Goal: Information Seeking & Learning: Learn about a topic

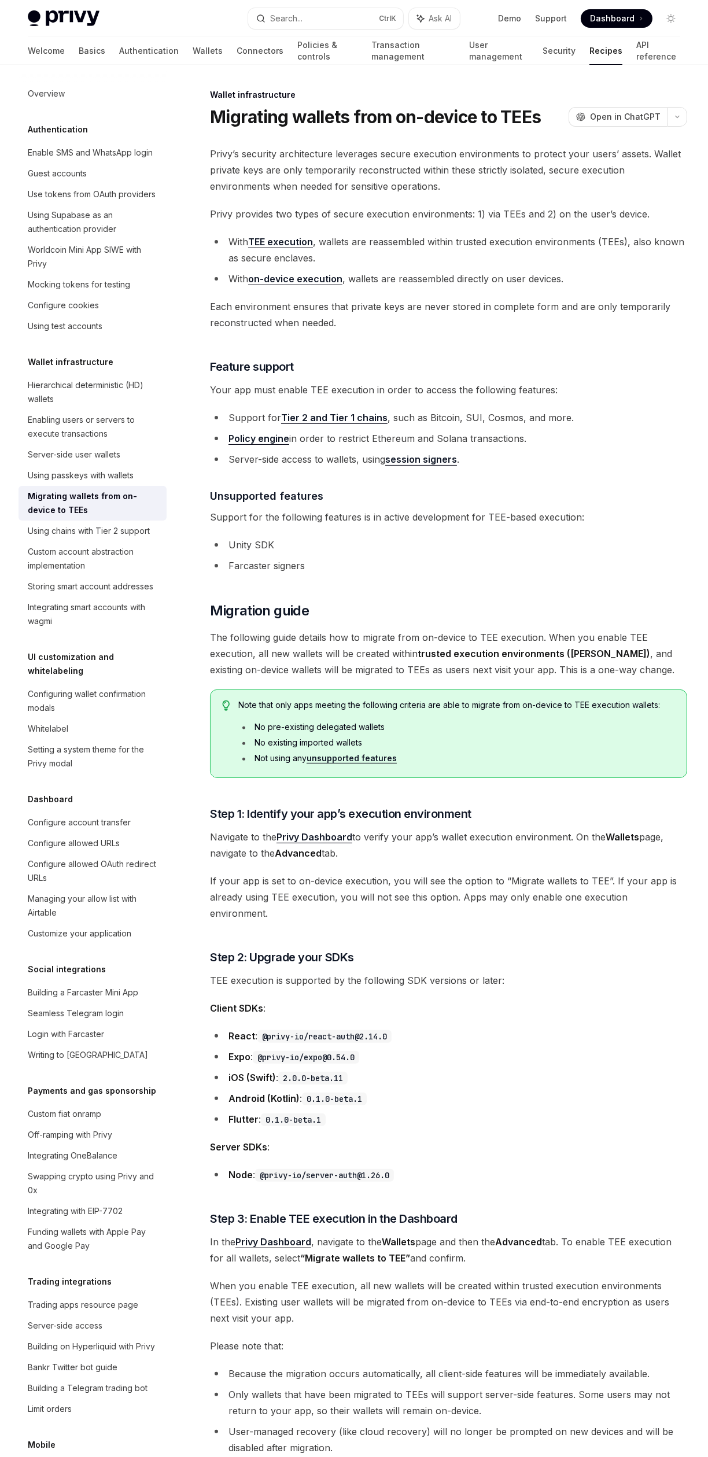
click at [255, 238] on link "TEE execution" at bounding box center [280, 242] width 65 height 12
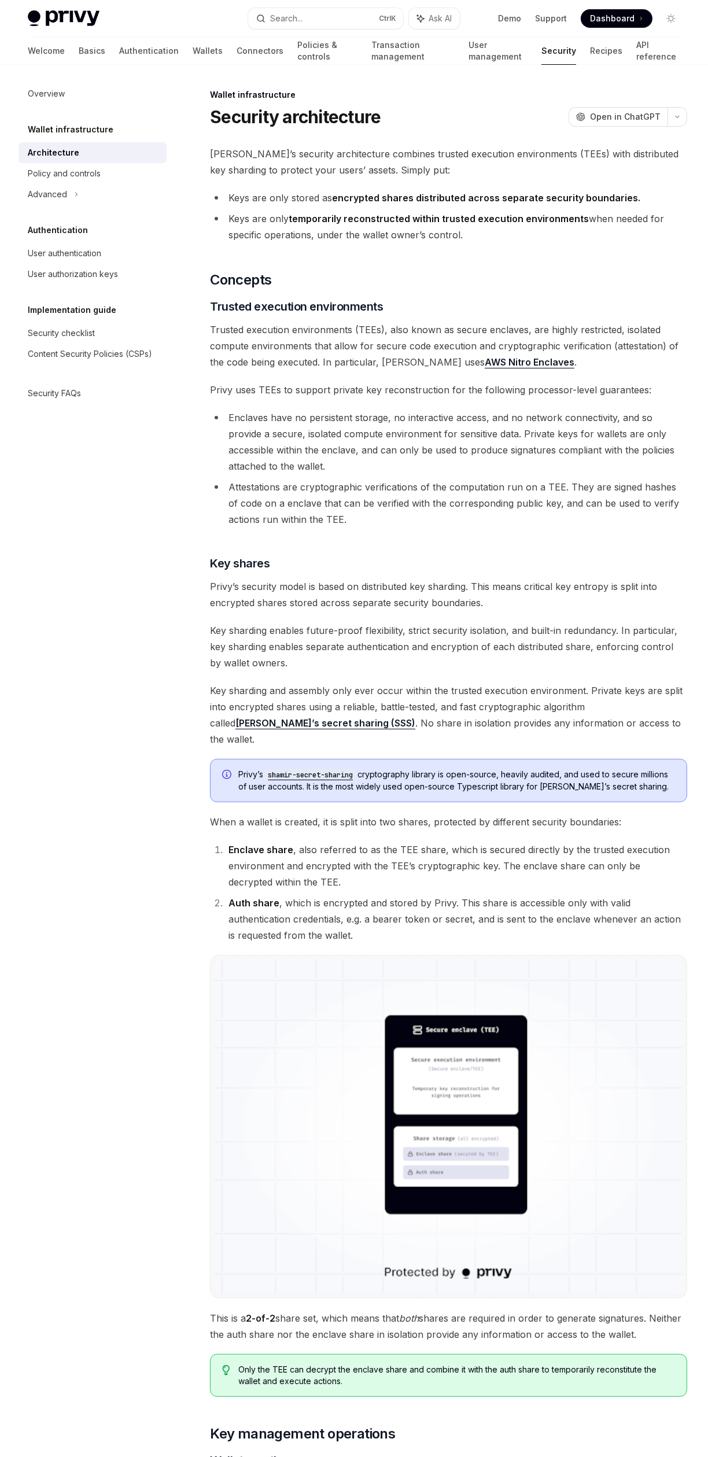
click at [415, 717] on link "Shamir’s secret sharing (SSS)" at bounding box center [325, 723] width 180 height 12
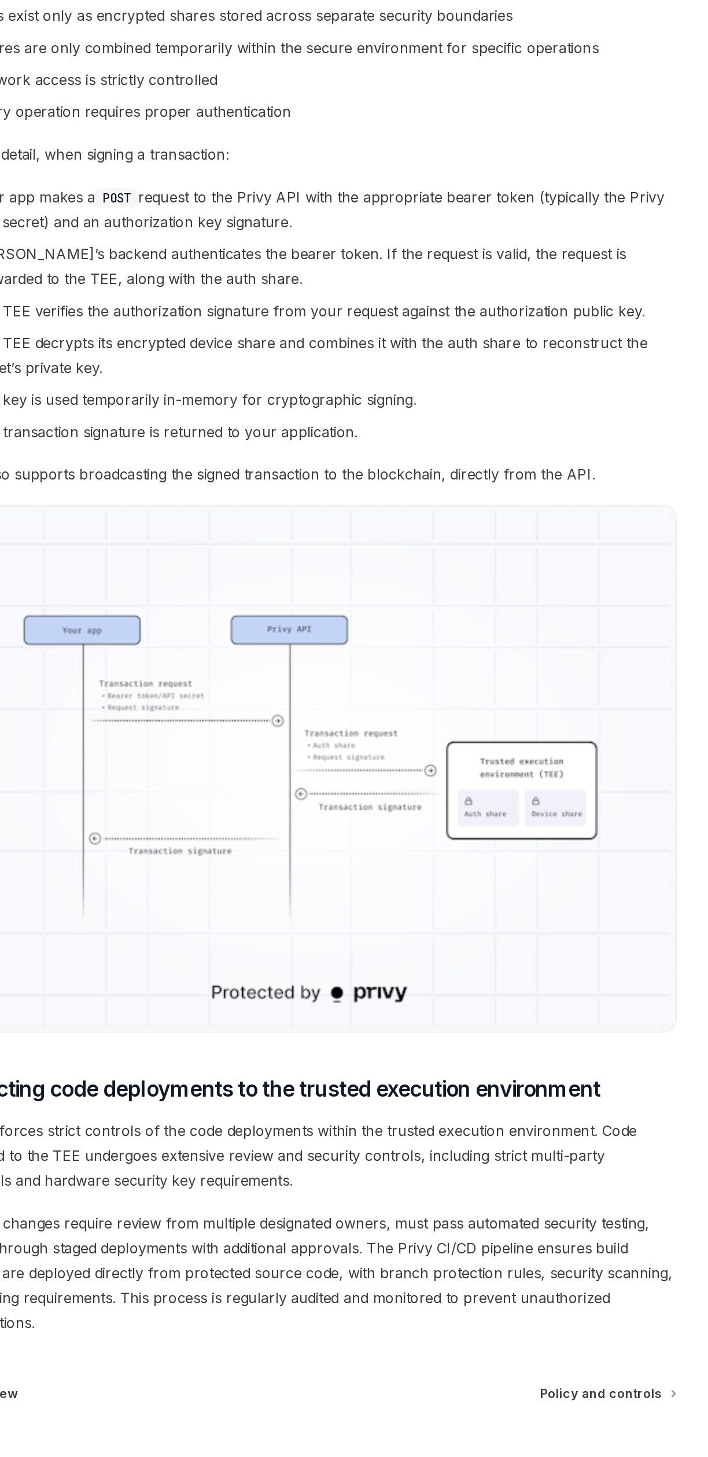
scroll to position [1288, 0]
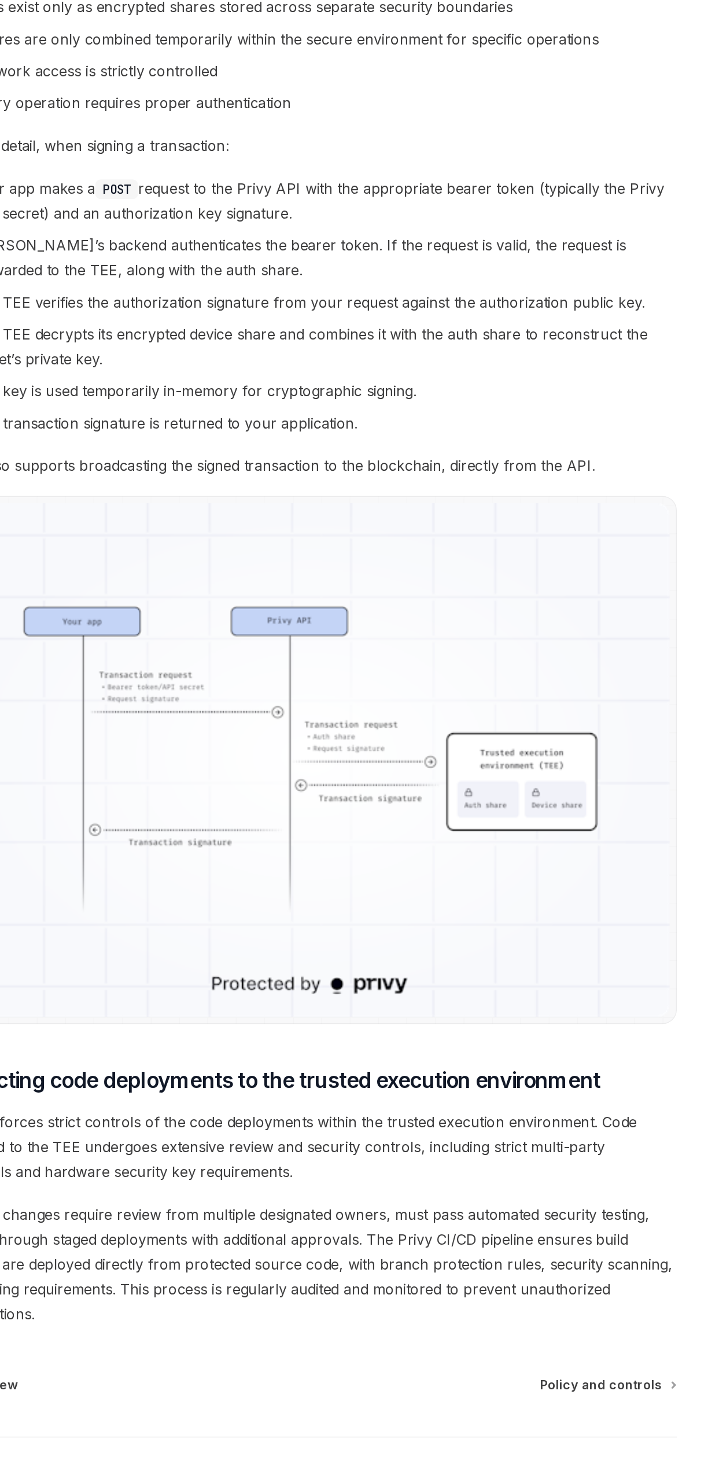
click at [677, 1404] on span "Policy and controls" at bounding box center [637, 1410] width 79 height 12
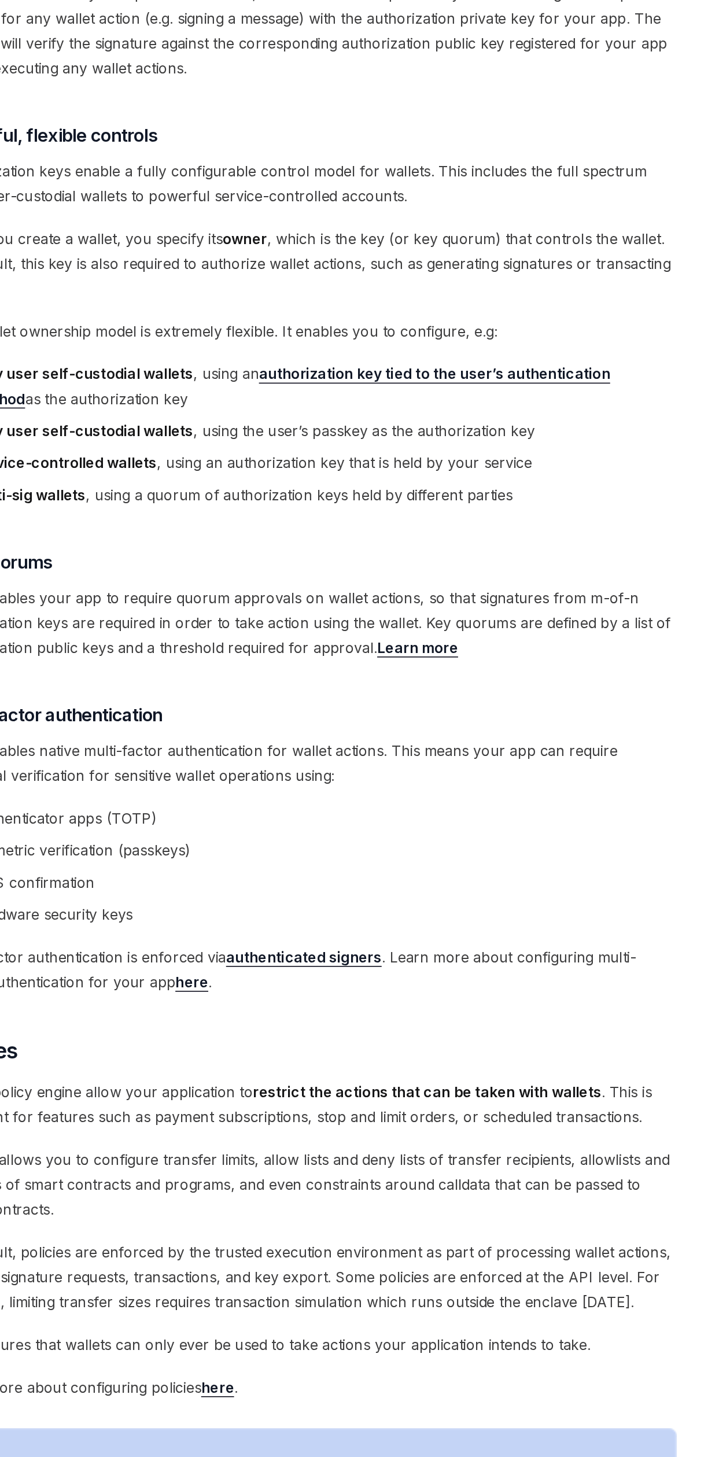
click at [644, 746] on link "authorization key tied to the user’s authentication method" at bounding box center [435, 760] width 415 height 28
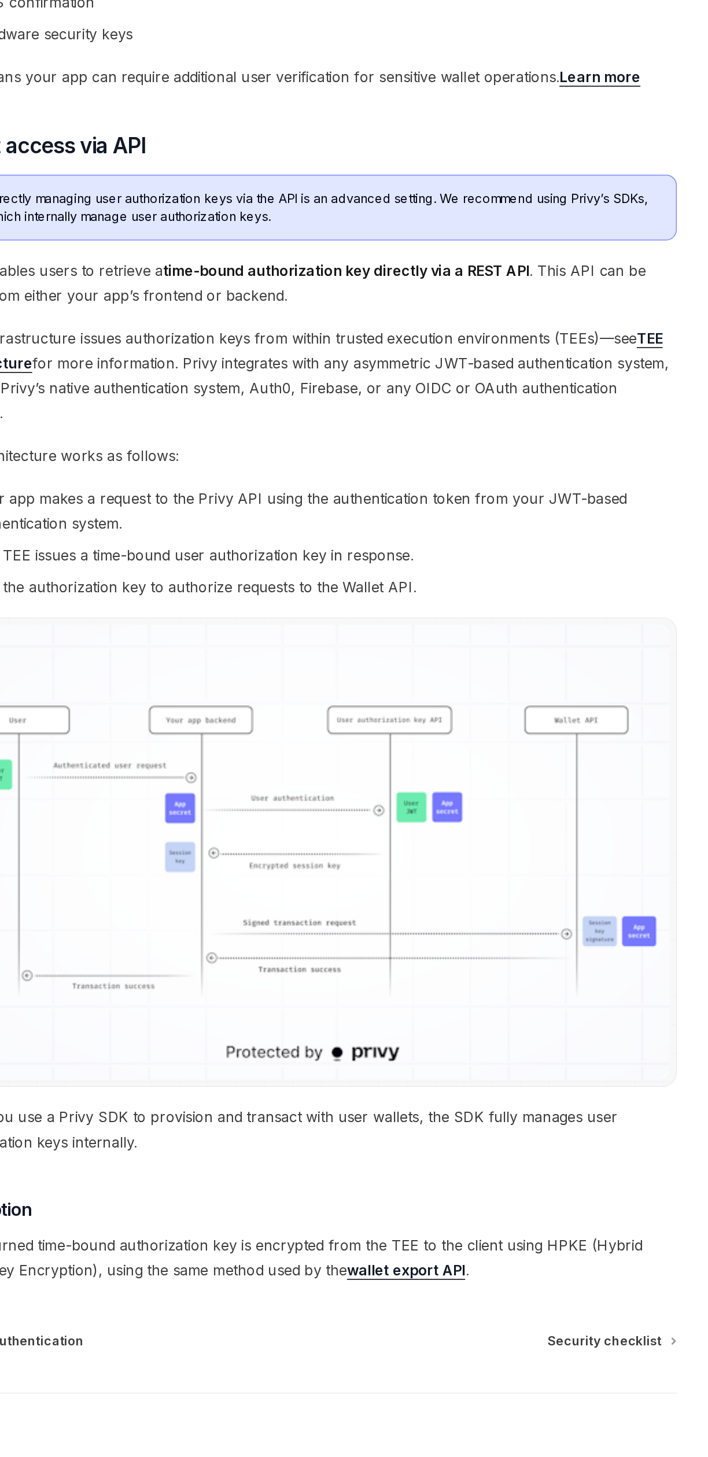
click at [673, 1407] on span "Security checklist" at bounding box center [640, 1413] width 75 height 12
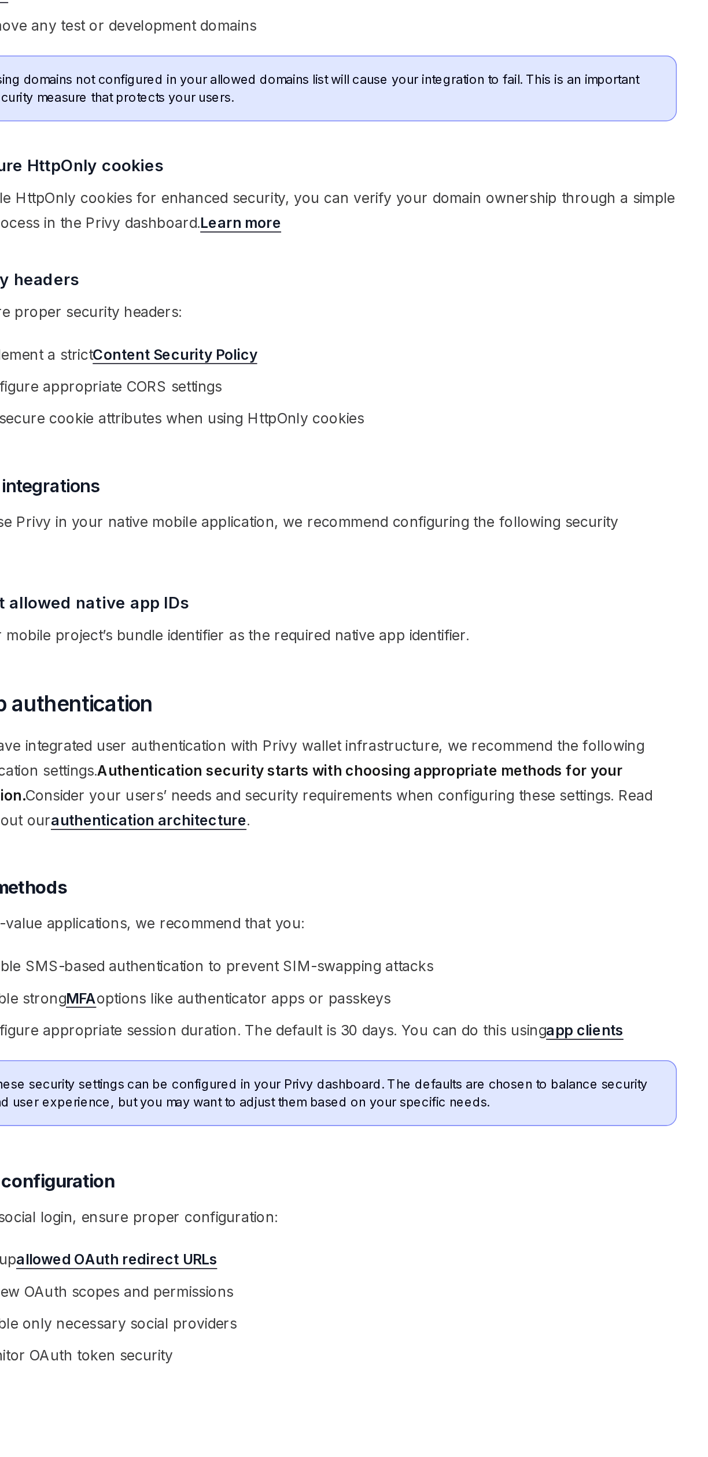
click at [498, 1372] on li "Review OAuth scopes and permissions" at bounding box center [448, 1380] width 477 height 16
click at [383, 1353] on link "allowed OAuth redirect URLs" at bounding box center [322, 1359] width 131 height 12
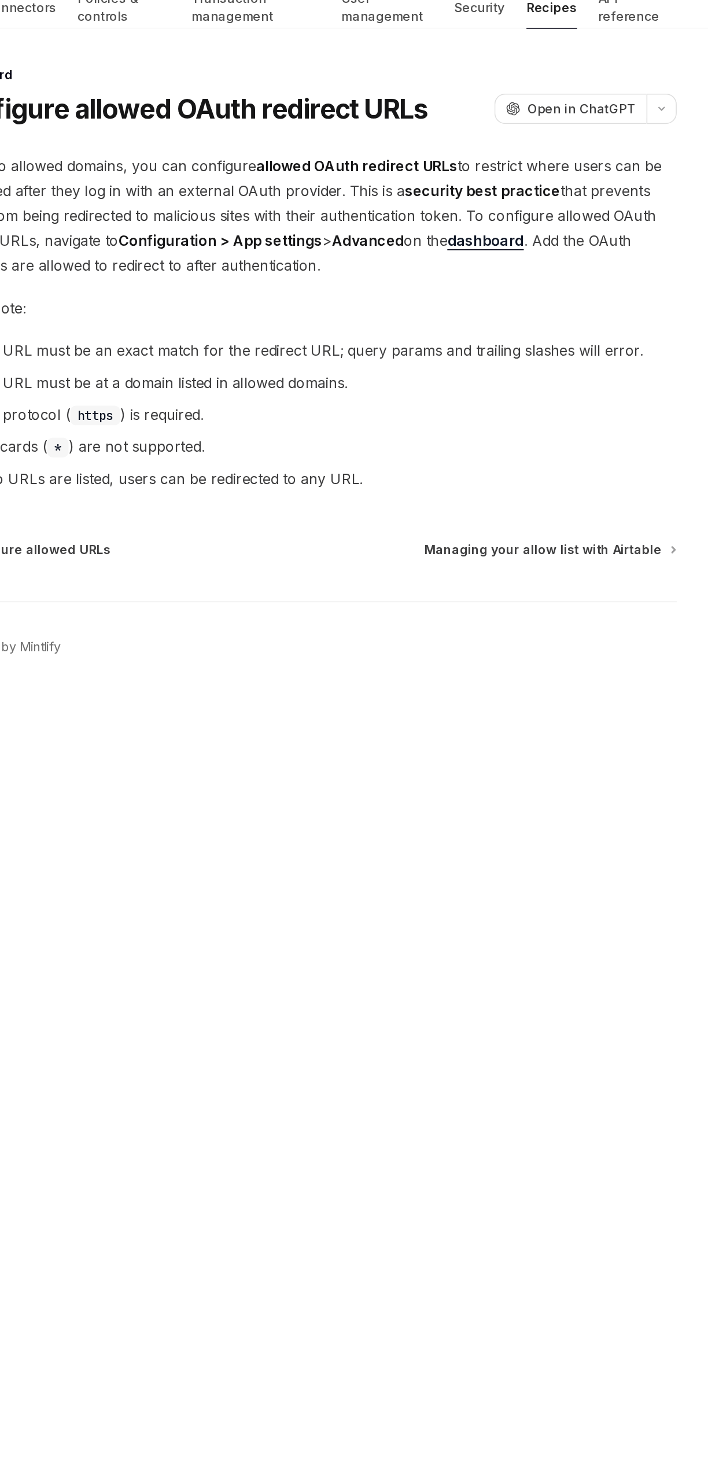
click at [643, 403] on span "Managing your allow list with Airtable" at bounding box center [600, 404] width 154 height 12
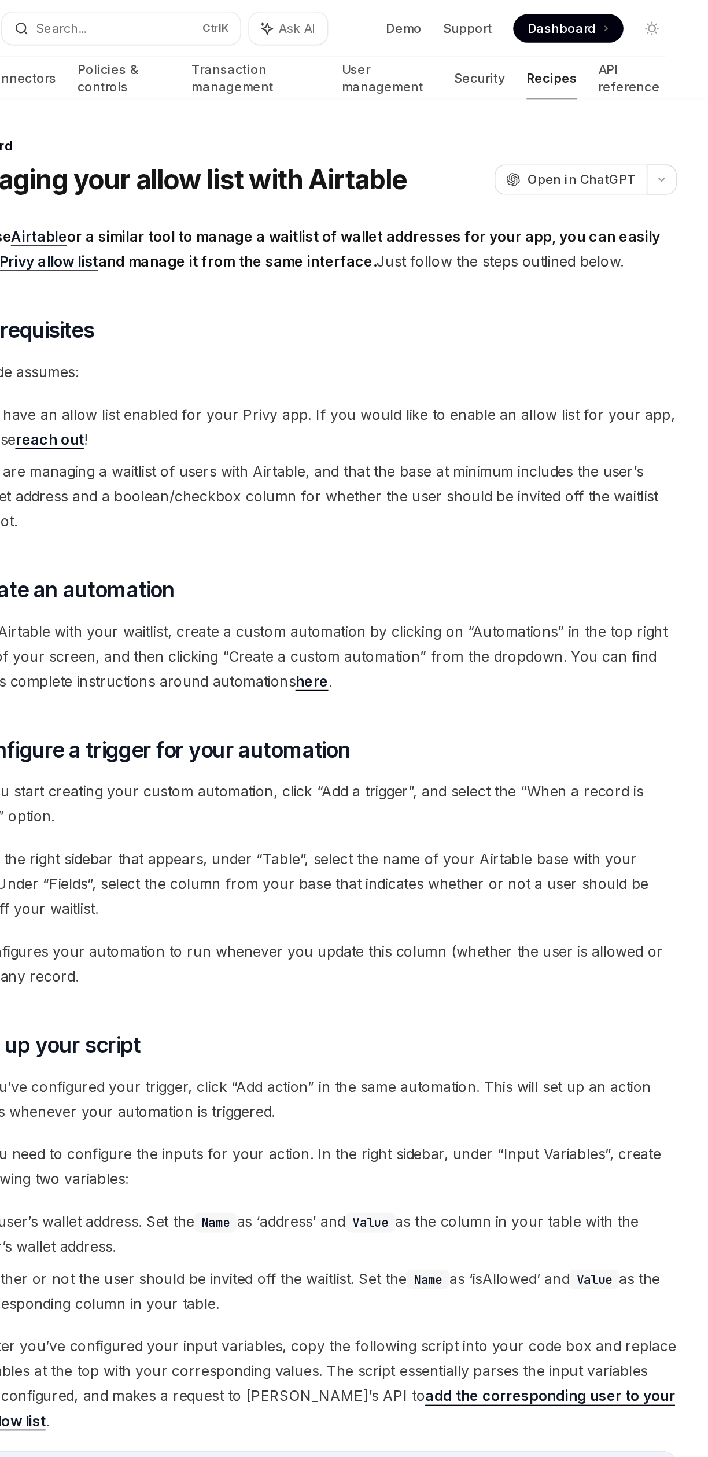
type textarea "*"
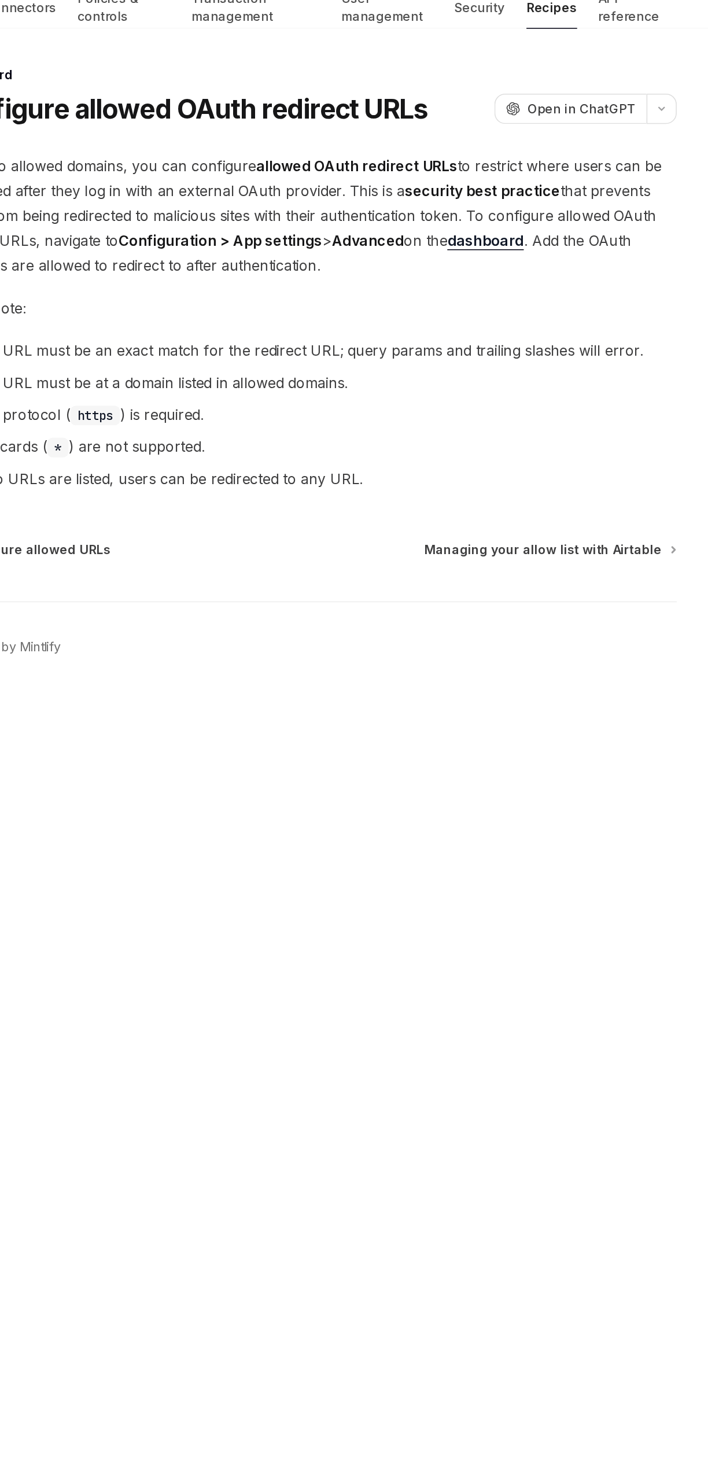
click at [581, 204] on link "dashboard" at bounding box center [563, 203] width 50 height 12
